Goal: Find specific page/section: Find specific page/section

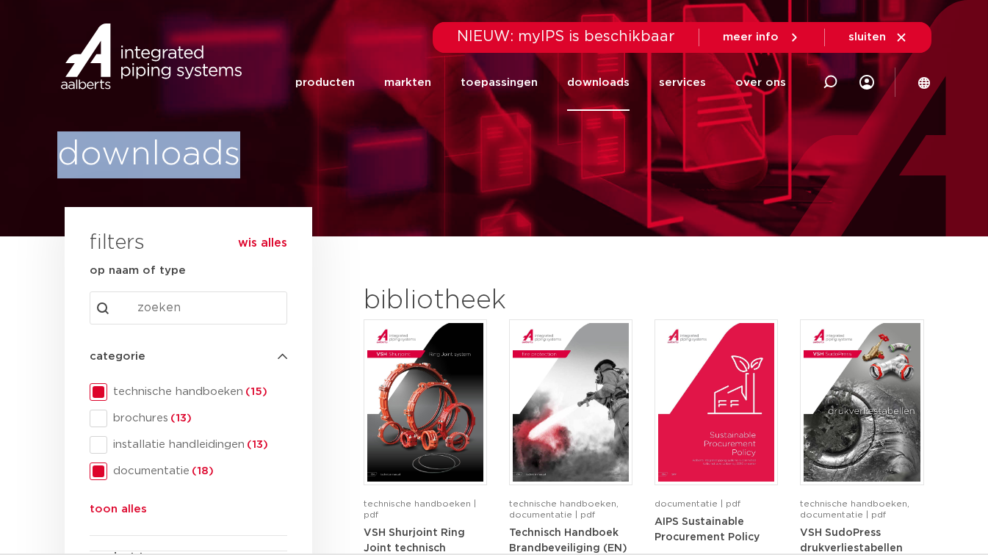
drag, startPoint x: 64, startPoint y: 151, endPoint x: 240, endPoint y: 156, distance: 176.4
click at [240, 156] on h1 "downloads" at bounding box center [272, 155] width 430 height 47
drag, startPoint x: 240, startPoint y: 156, endPoint x: 288, endPoint y: 163, distance: 48.3
click at [288, 163] on h1 "downloads" at bounding box center [272, 155] width 430 height 47
click at [276, 170] on h1 "downloads" at bounding box center [272, 155] width 430 height 47
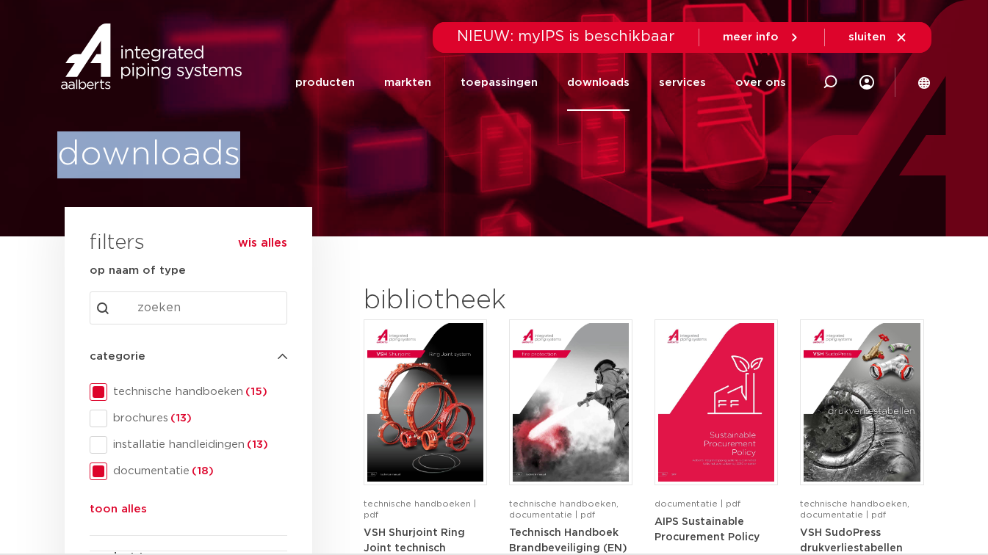
drag, startPoint x: 68, startPoint y: 154, endPoint x: 237, endPoint y: 154, distance: 168.2
click at [237, 154] on h1 "downloads" at bounding box center [272, 155] width 430 height 47
click at [240, 159] on h1 "downloads" at bounding box center [272, 155] width 430 height 47
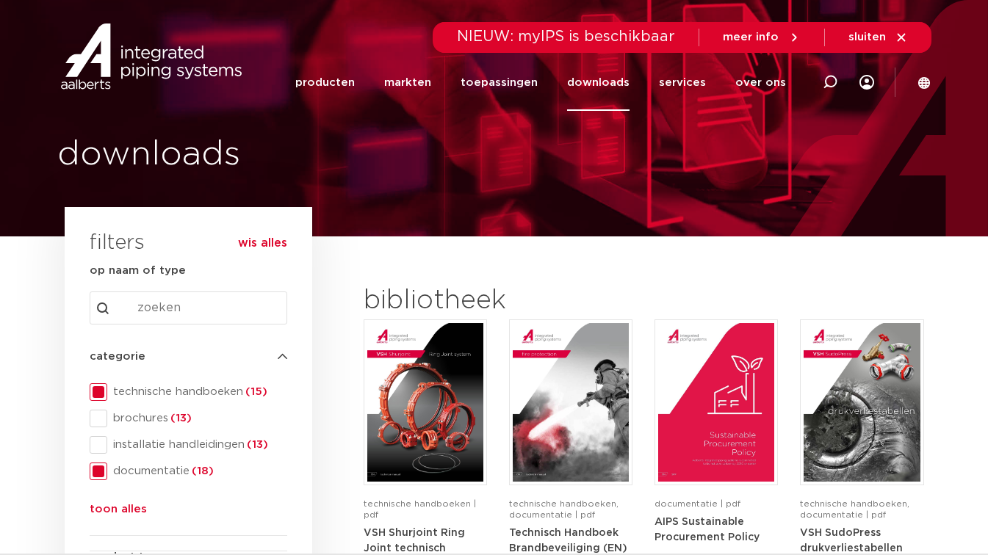
drag, startPoint x: 60, startPoint y: 153, endPoint x: 73, endPoint y: 153, distance: 13.2
click at [73, 153] on div "downloads" at bounding box center [240, 155] width 494 height 47
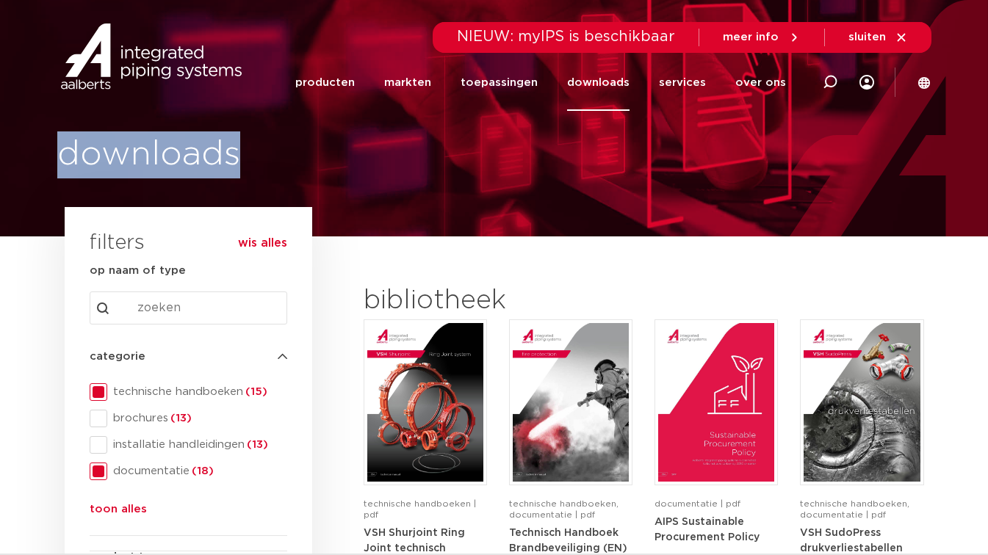
drag, startPoint x: 65, startPoint y: 156, endPoint x: 237, endPoint y: 150, distance: 172.8
click at [237, 150] on h1 "downloads" at bounding box center [272, 155] width 430 height 47
drag, startPoint x: 237, startPoint y: 150, endPoint x: 289, endPoint y: 160, distance: 52.4
click at [302, 159] on h1 "downloads" at bounding box center [272, 155] width 430 height 47
click at [236, 168] on h1 "downloads" at bounding box center [272, 155] width 430 height 47
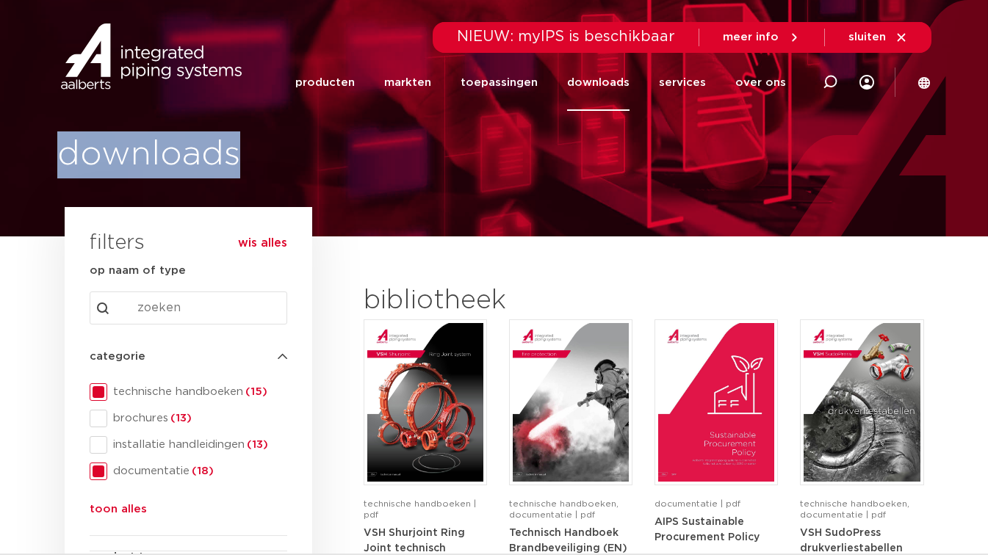
drag, startPoint x: 62, startPoint y: 154, endPoint x: 244, endPoint y: 145, distance: 182.4
click at [244, 145] on div "downloads" at bounding box center [240, 155] width 494 height 47
drag, startPoint x: 244, startPoint y: 145, endPoint x: 246, endPoint y: 159, distance: 14.1
click at [246, 159] on h1 "downloads" at bounding box center [272, 155] width 430 height 47
